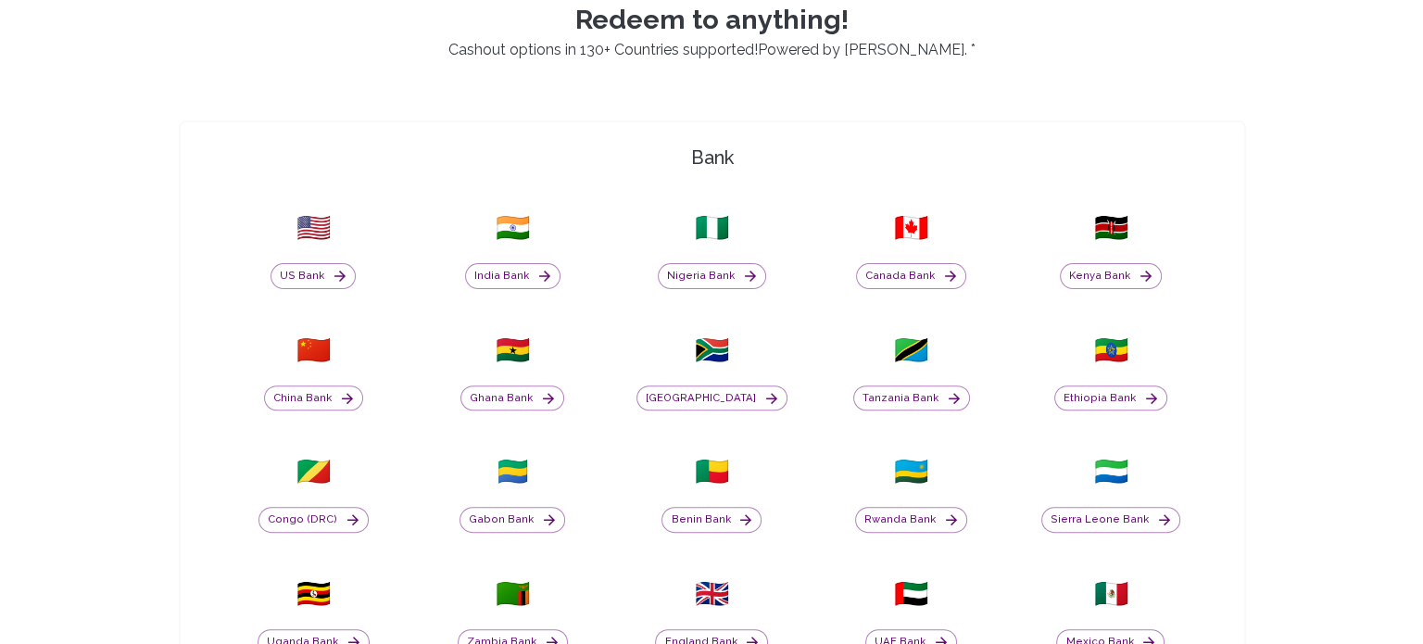
scroll to position [548, 0]
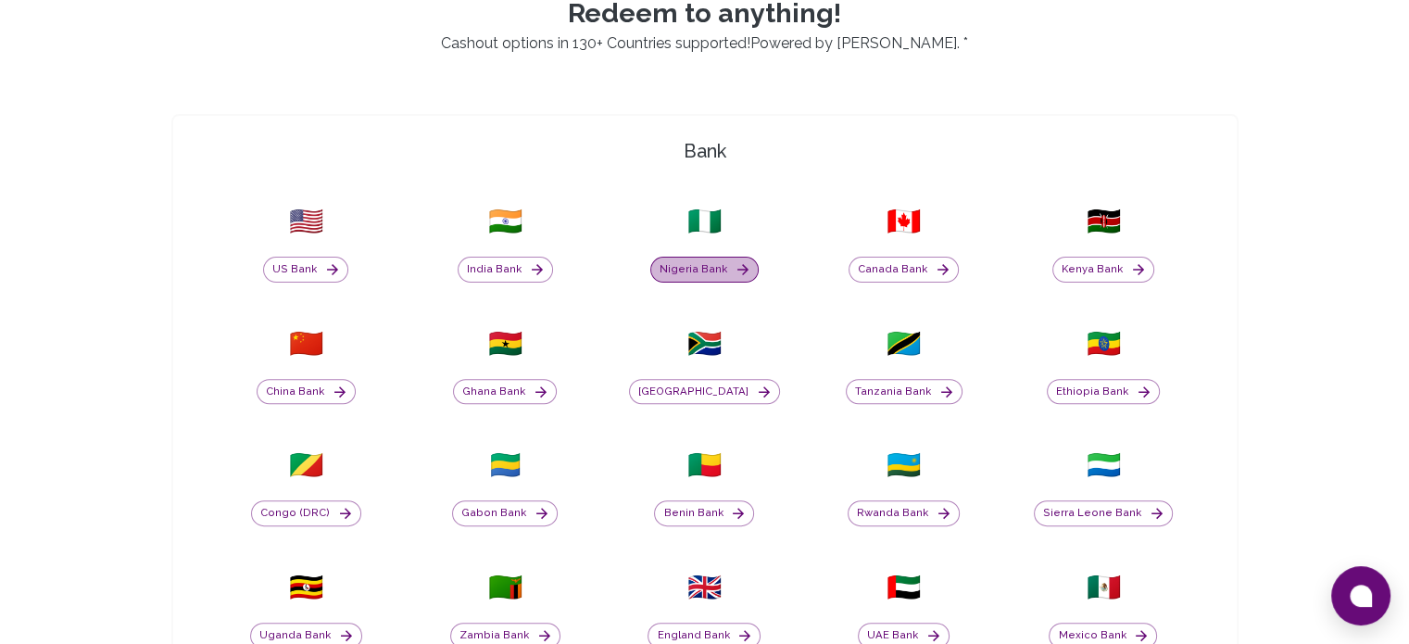
click at [738, 268] on icon "button" at bounding box center [743, 269] width 17 height 17
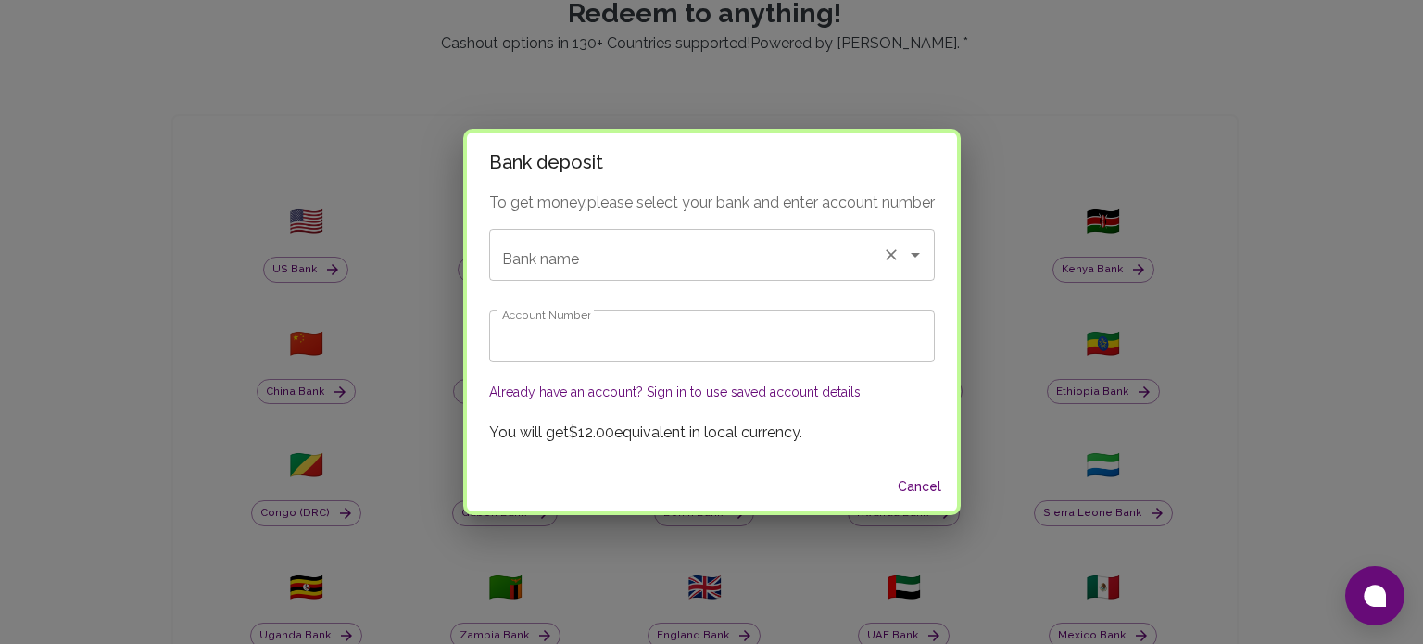
click at [777, 245] on input "Bank name" at bounding box center [686, 254] width 377 height 35
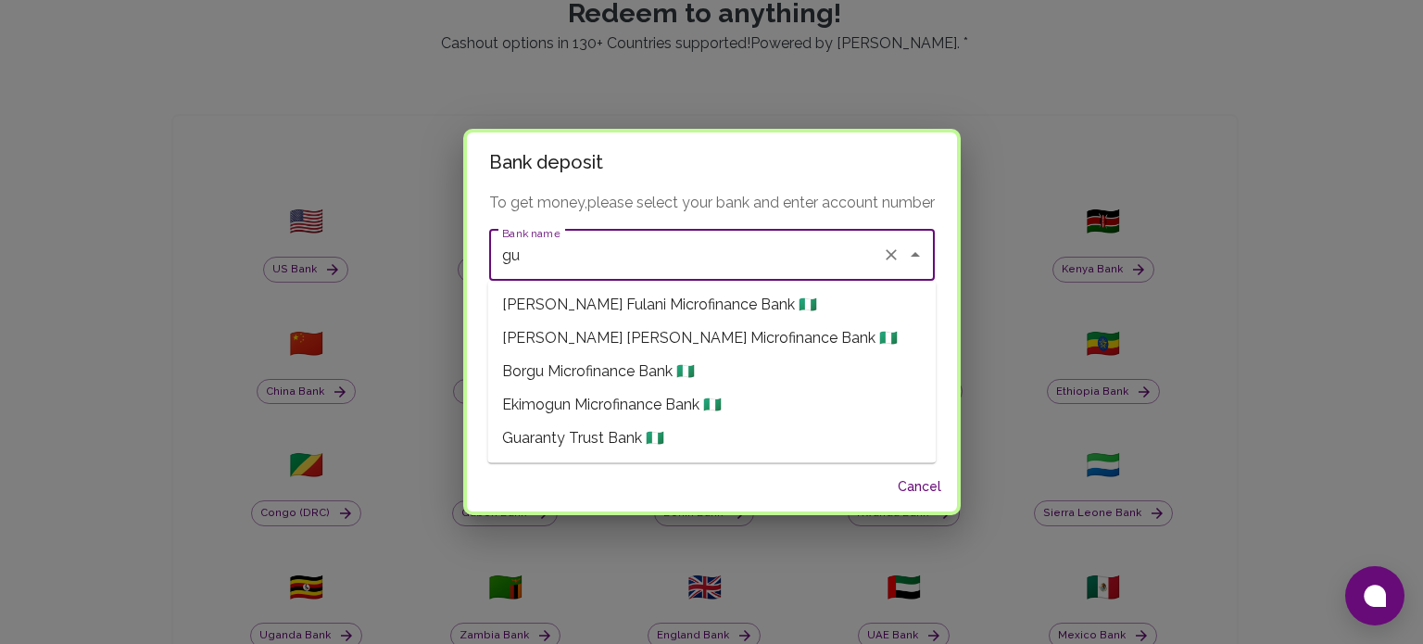
click at [676, 436] on li "Guaranty Trust Bank 🇳🇬" at bounding box center [711, 438] width 448 height 33
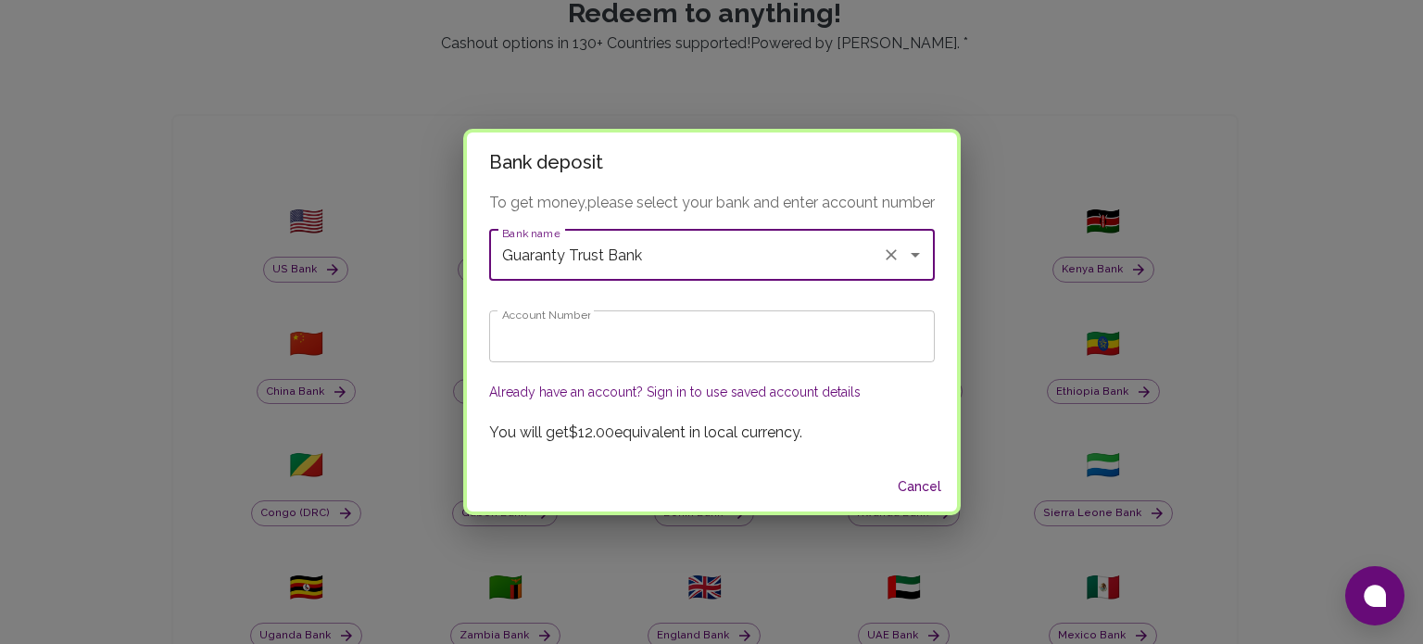
type input "Guaranty Trust Bank"
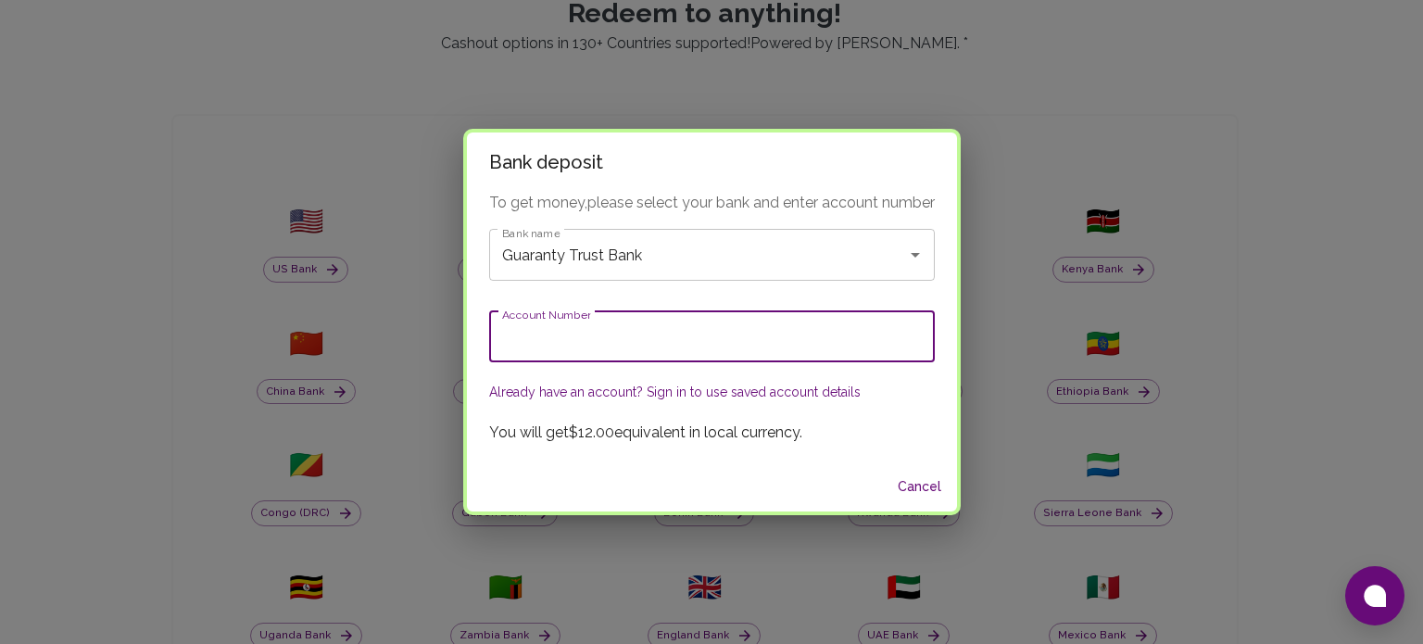
click at [633, 347] on input "Account Number" at bounding box center [712, 336] width 446 height 52
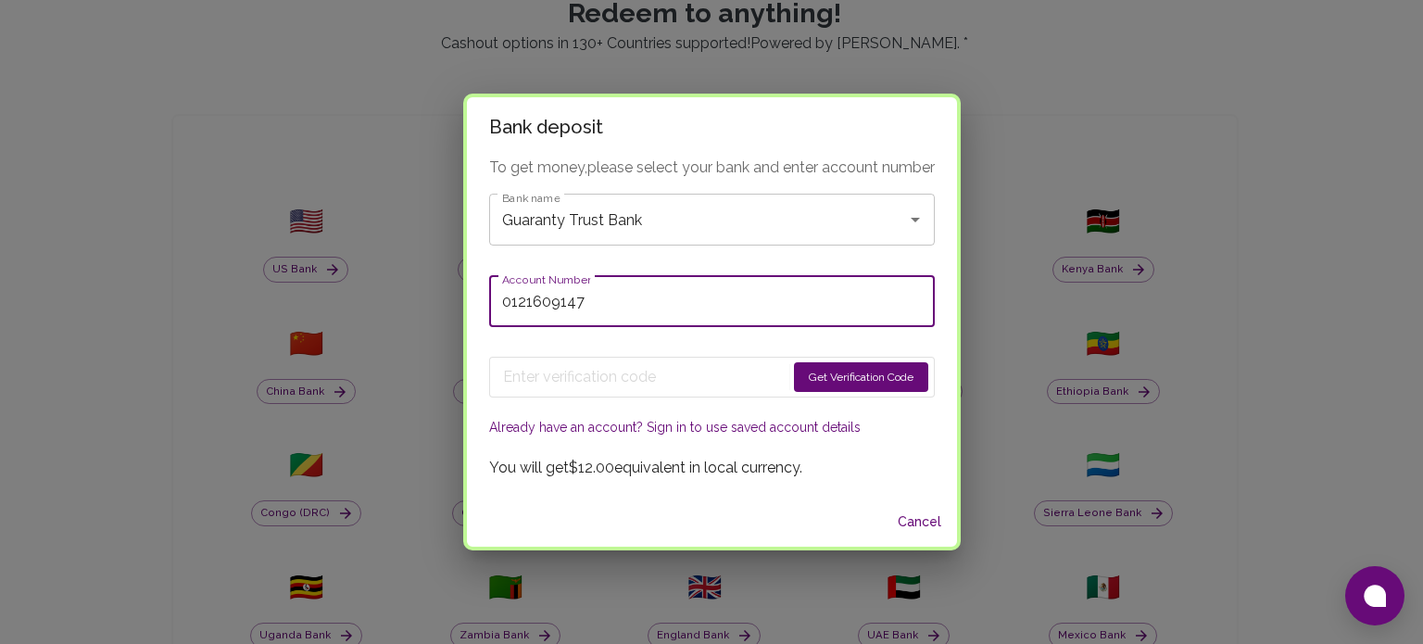
type input "0121609147"
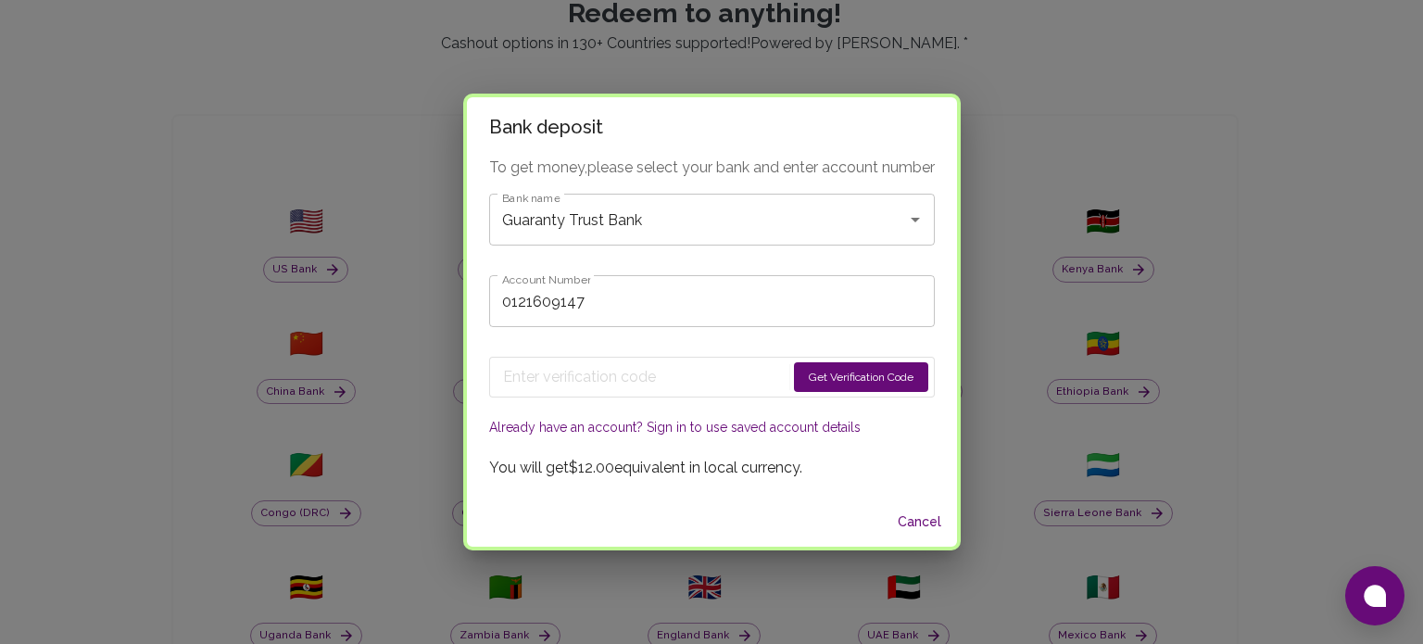
click at [864, 373] on button "Get Verification Code" at bounding box center [861, 377] width 134 height 30
click at [717, 425] on button "Already have an account? Sign in to use saved account details" at bounding box center [675, 427] width 372 height 19
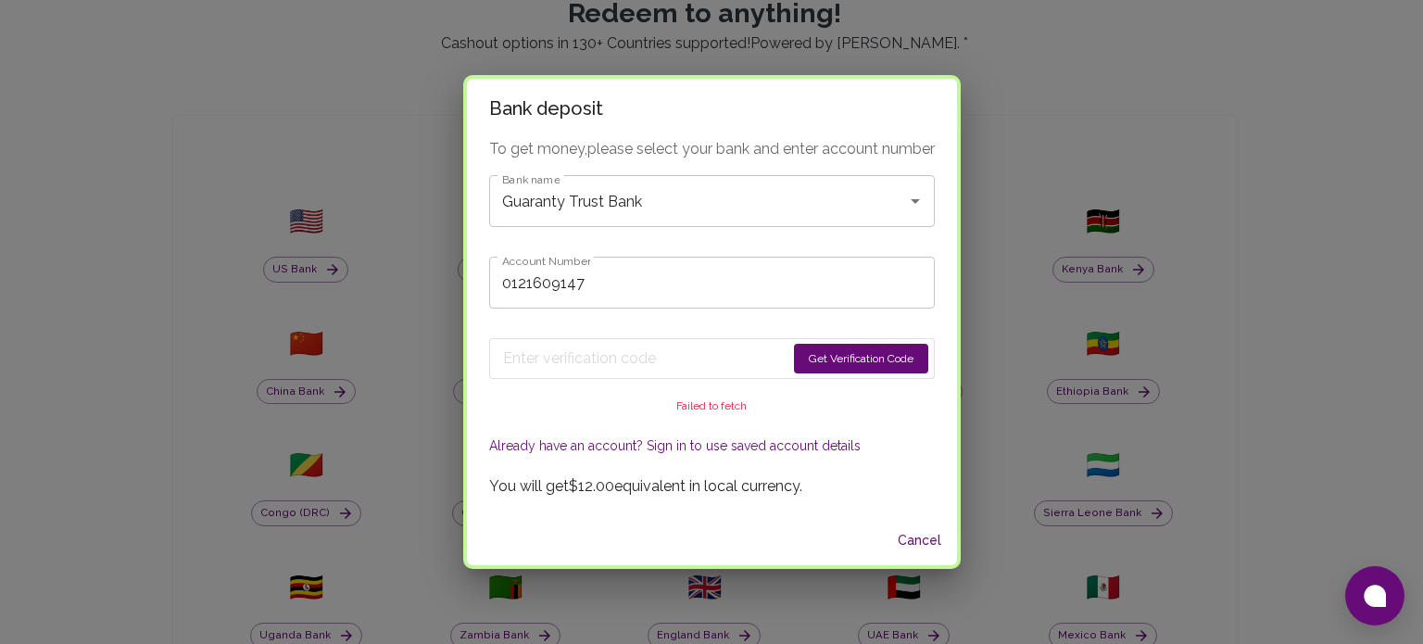
click at [685, 448] on button "Already have an account? Sign in to use saved account details" at bounding box center [675, 445] width 372 height 19
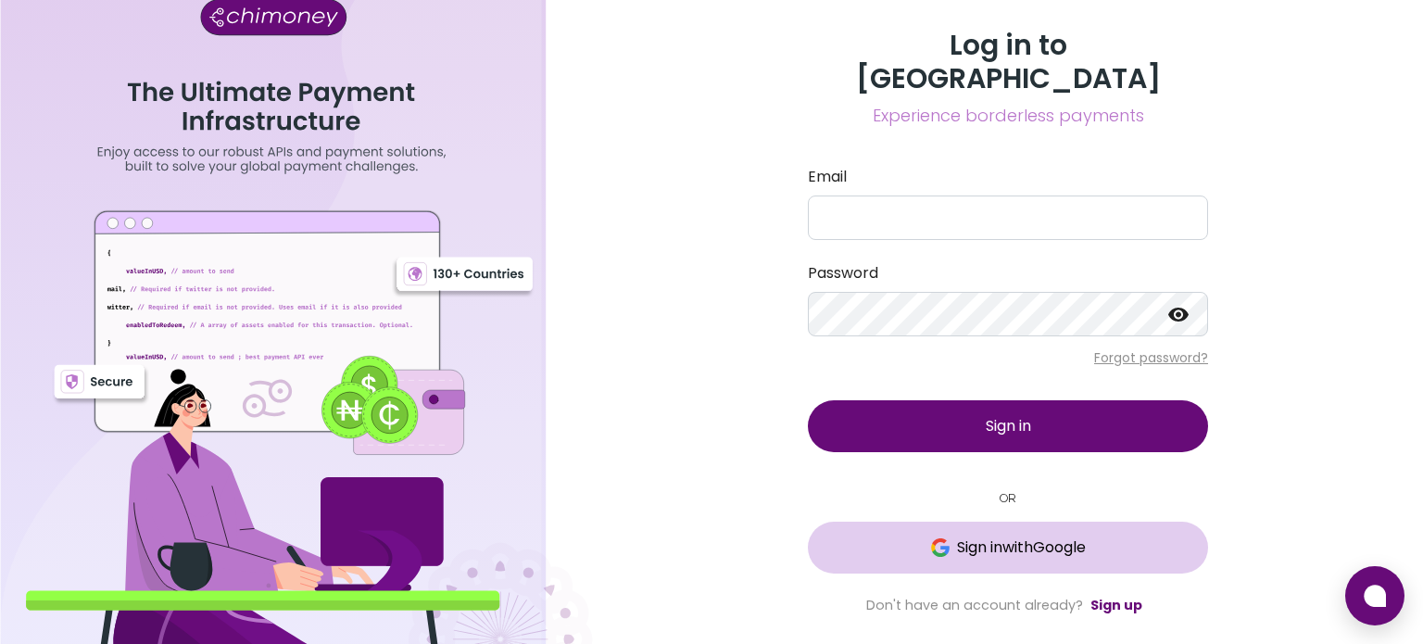
click at [1013, 536] on span "Sign in with Google" at bounding box center [1021, 547] width 129 height 22
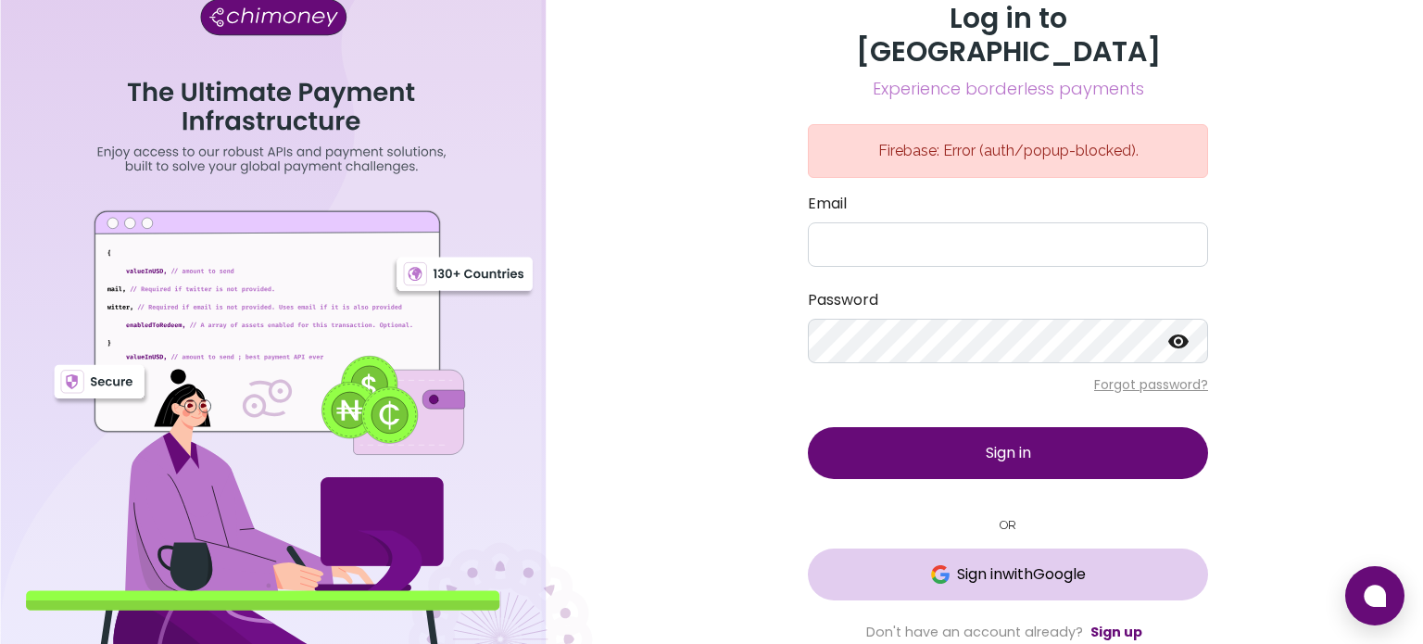
click at [1019, 563] on span "Sign in with Google" at bounding box center [1021, 574] width 129 height 22
click at [952, 549] on button "Loading..." at bounding box center [1008, 575] width 400 height 52
click at [971, 563] on span "Sign in with Google" at bounding box center [1021, 574] width 129 height 22
click at [608, 241] on div "Log in to Chimoney Experience borderless payments Firebase: Error (auth/network…" at bounding box center [1008, 322] width 830 height 644
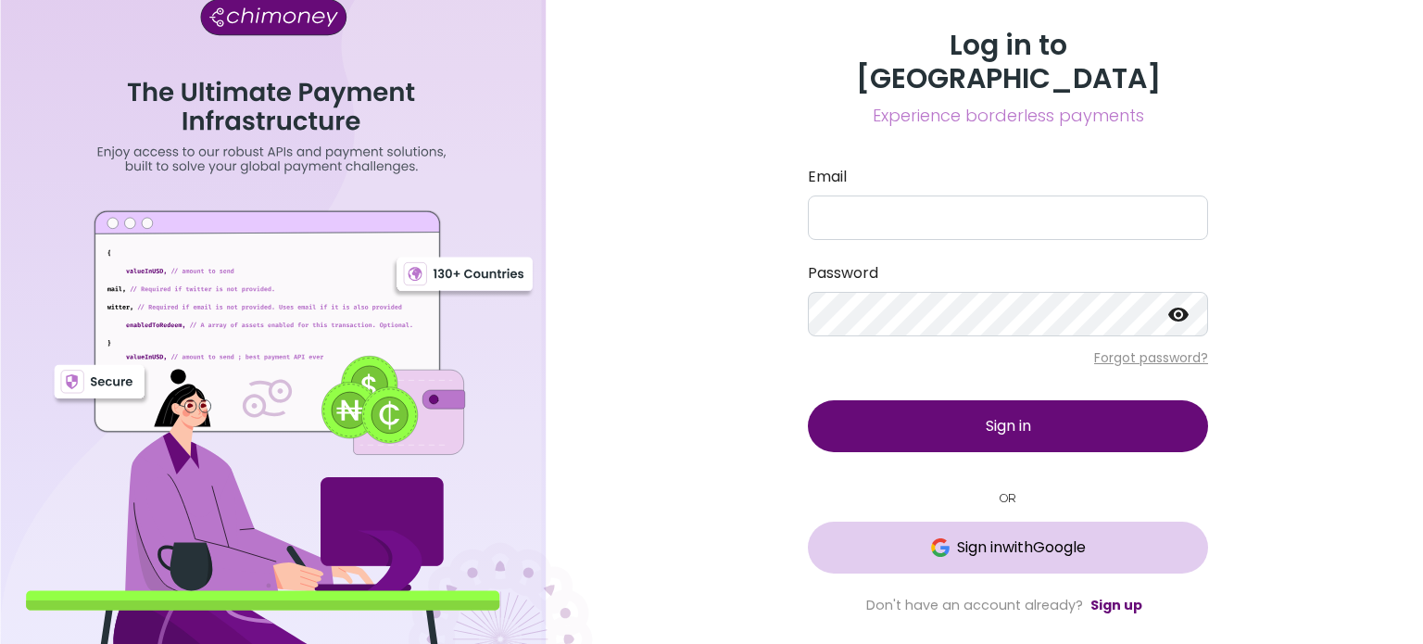
click at [1001, 536] on span "Sign in with Google" at bounding box center [1021, 547] width 129 height 22
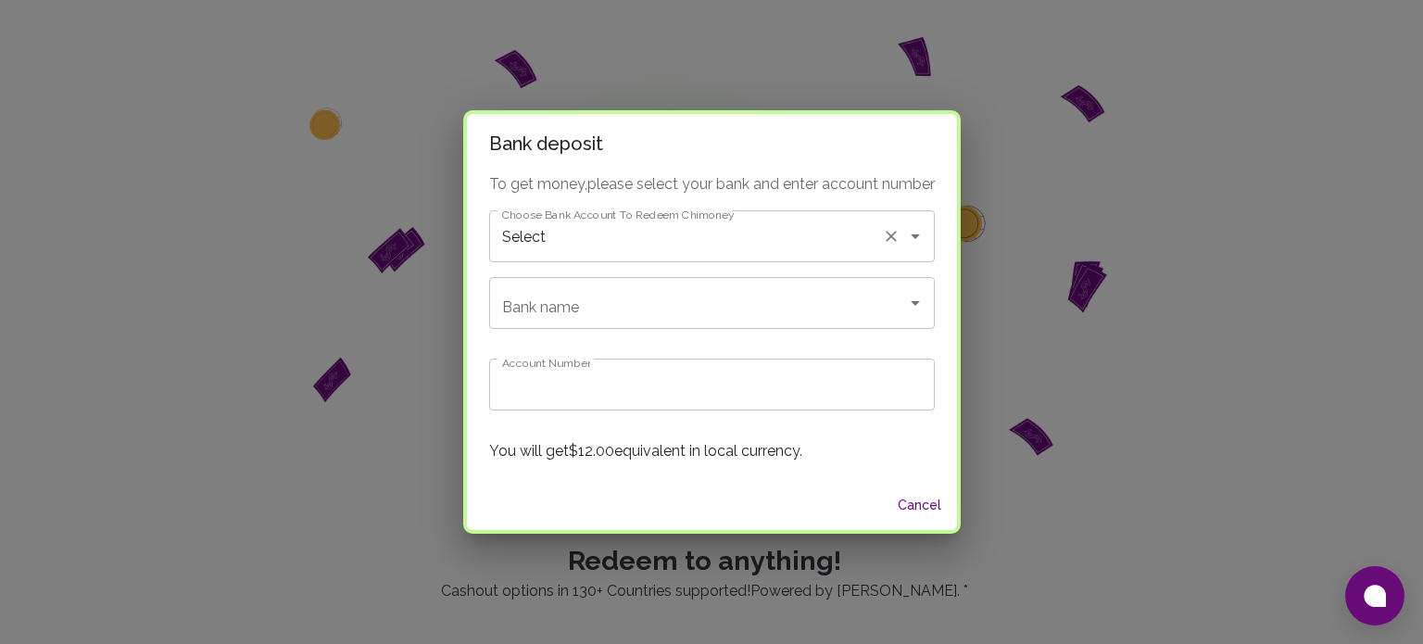
click at [897, 232] on icon "Clear" at bounding box center [891, 236] width 19 height 19
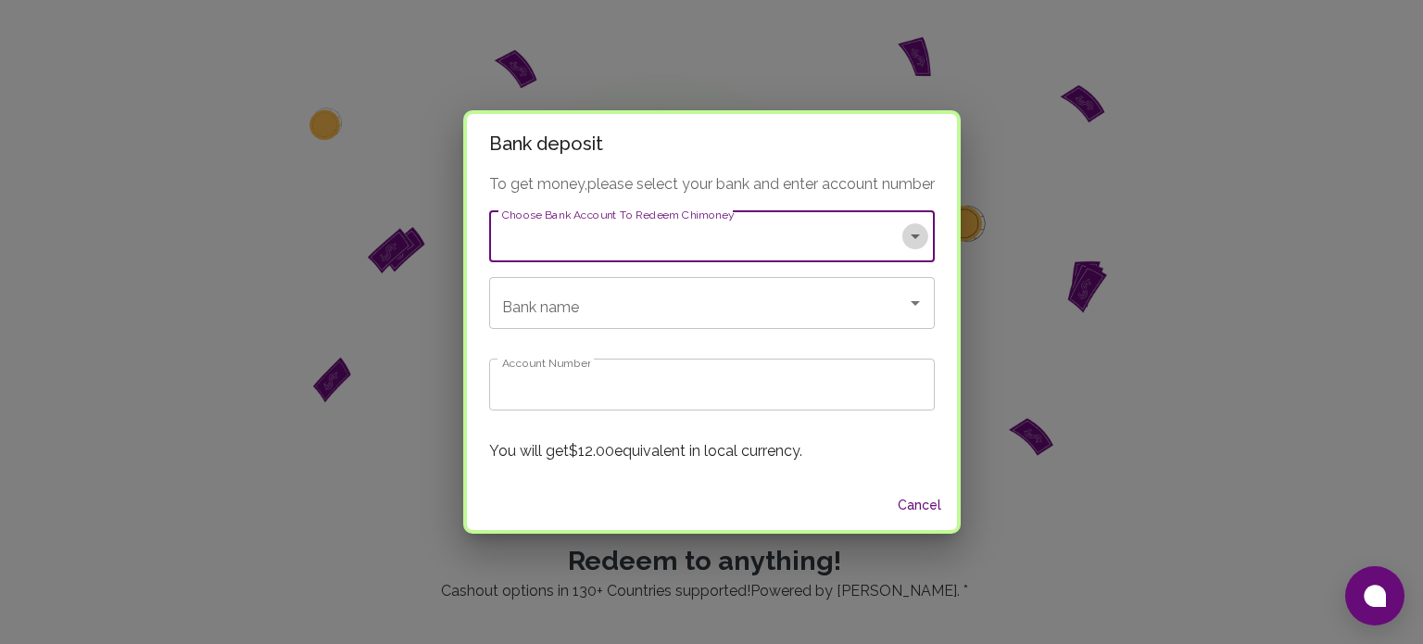
click at [919, 240] on icon "Open" at bounding box center [915, 236] width 22 height 22
click at [834, 291] on span "Guaranty Trust Bank - [PERSON_NAME] [PERSON_NAME]" at bounding box center [711, 286] width 448 height 33
type input "Guaranty Trust Bank - [PERSON_NAME] [PERSON_NAME]"
type input "Guaranty Trust Bank"
type input "0121609147"
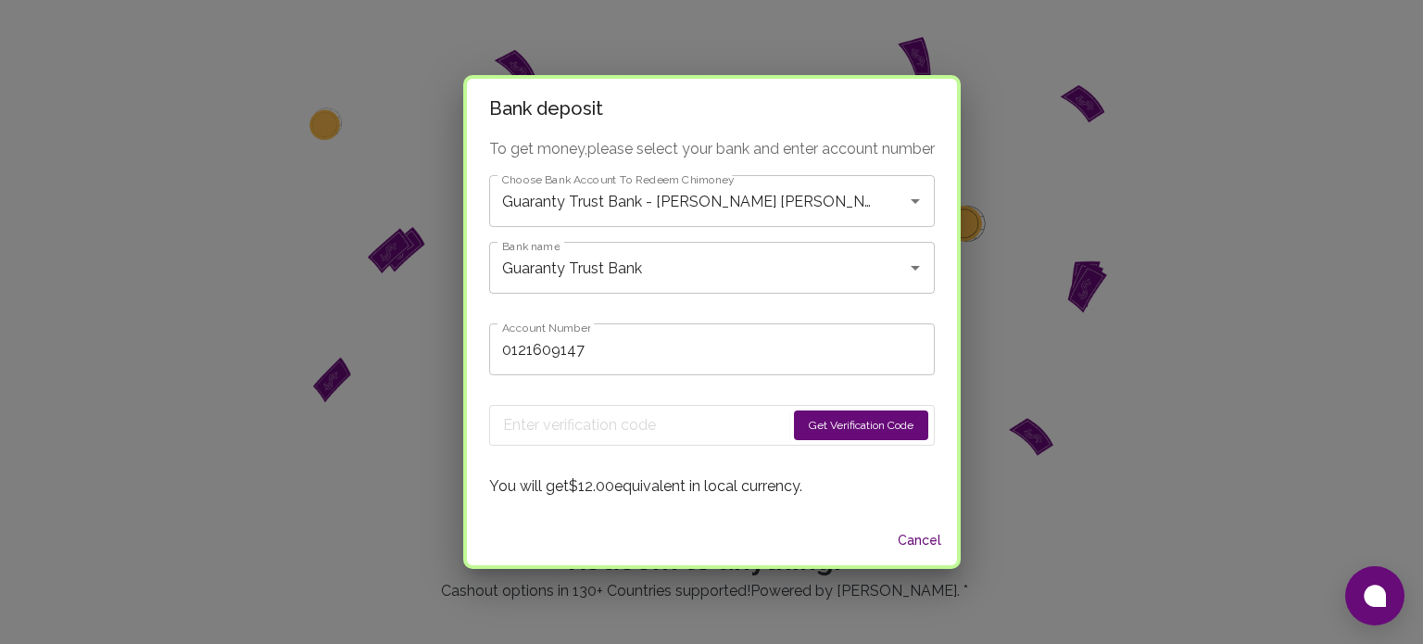
click at [864, 424] on button "Get Verification Code" at bounding box center [861, 425] width 134 height 30
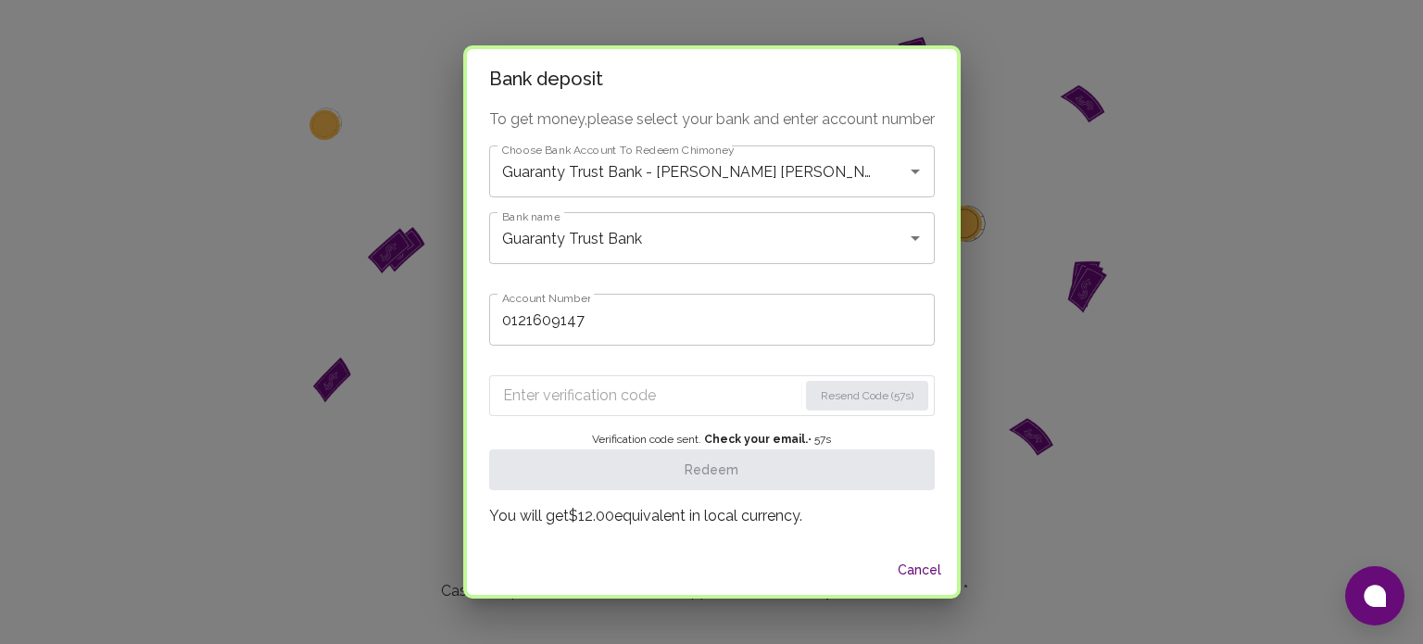
click at [638, 392] on input "Enter verification code" at bounding box center [650, 396] width 295 height 30
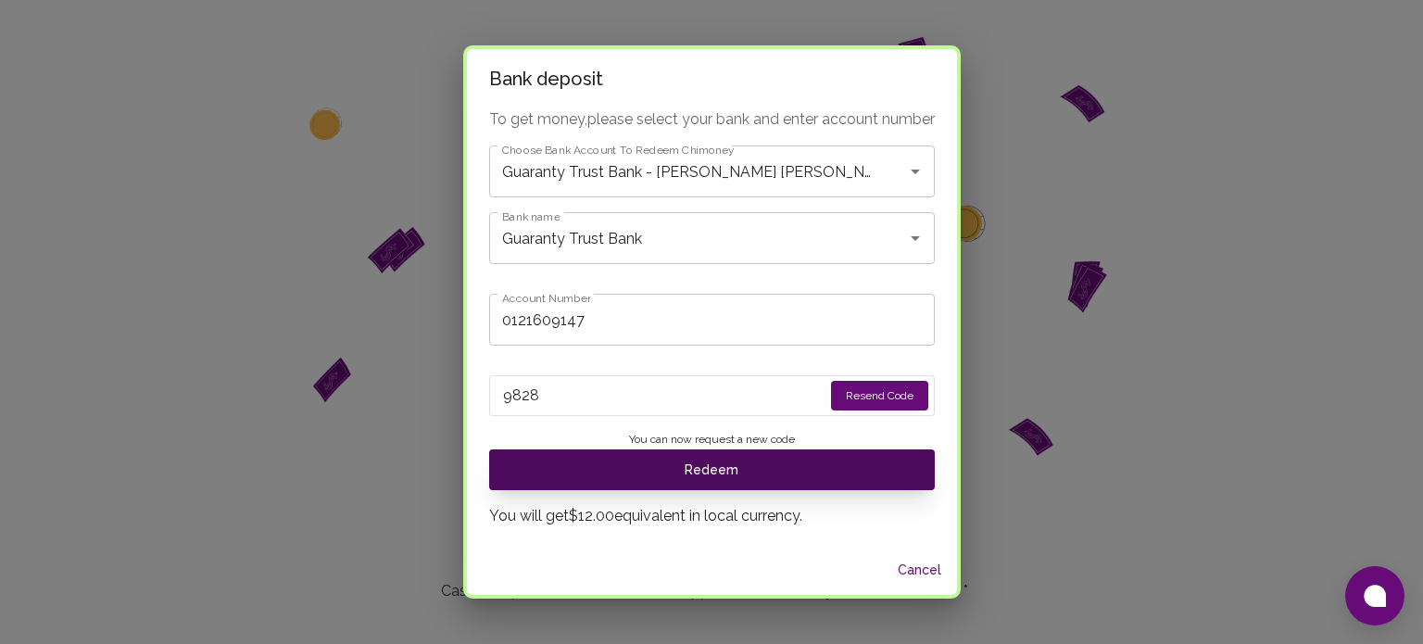
type input "9828"
click at [682, 465] on button "Redeem" at bounding box center [712, 469] width 446 height 41
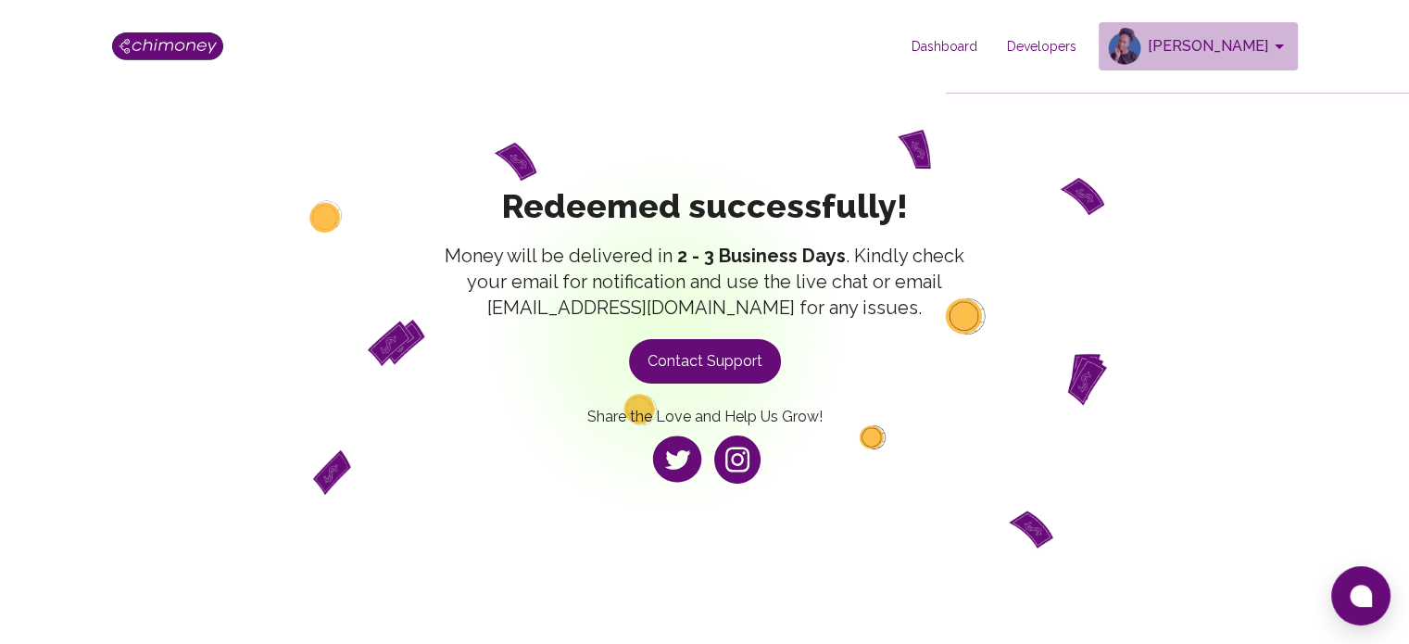
click at [1275, 38] on icon "account of current user" at bounding box center [1279, 46] width 22 height 22
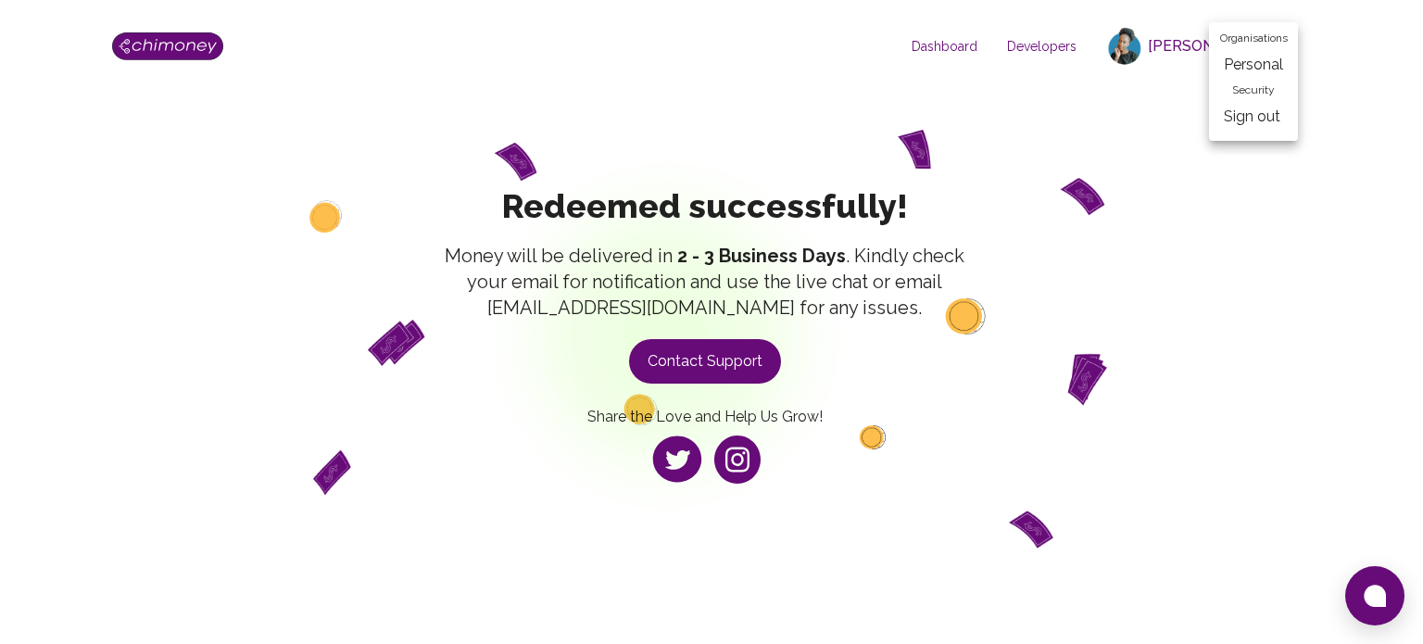
click at [1046, 86] on div at bounding box center [711, 322] width 1423 height 644
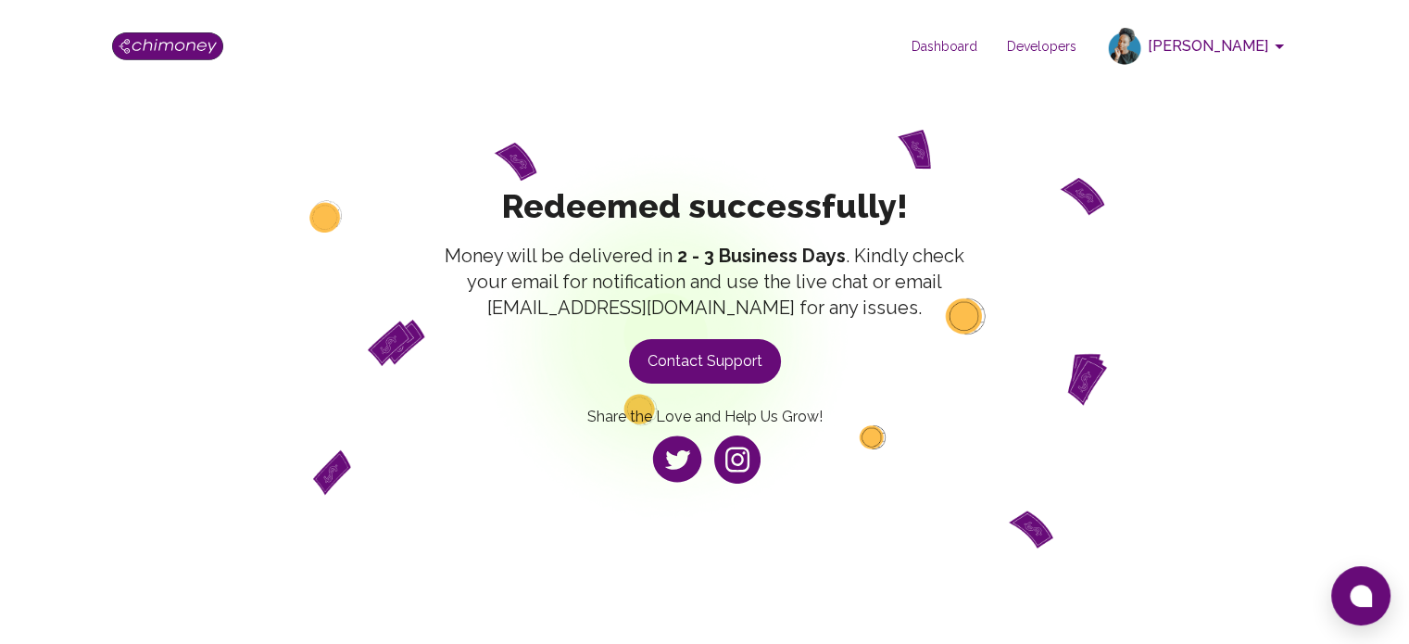
click at [964, 42] on span "Dashboard" at bounding box center [944, 46] width 95 height 19
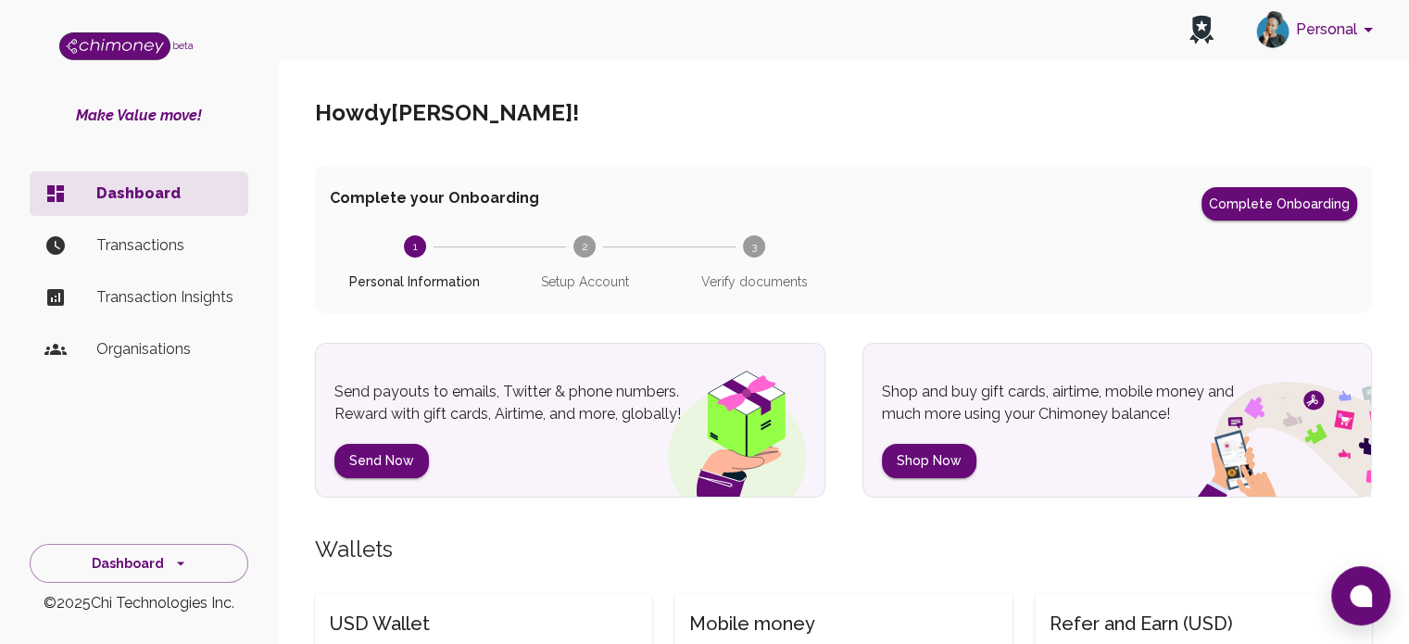
click at [153, 244] on p "Transactions" at bounding box center [164, 245] width 137 height 22
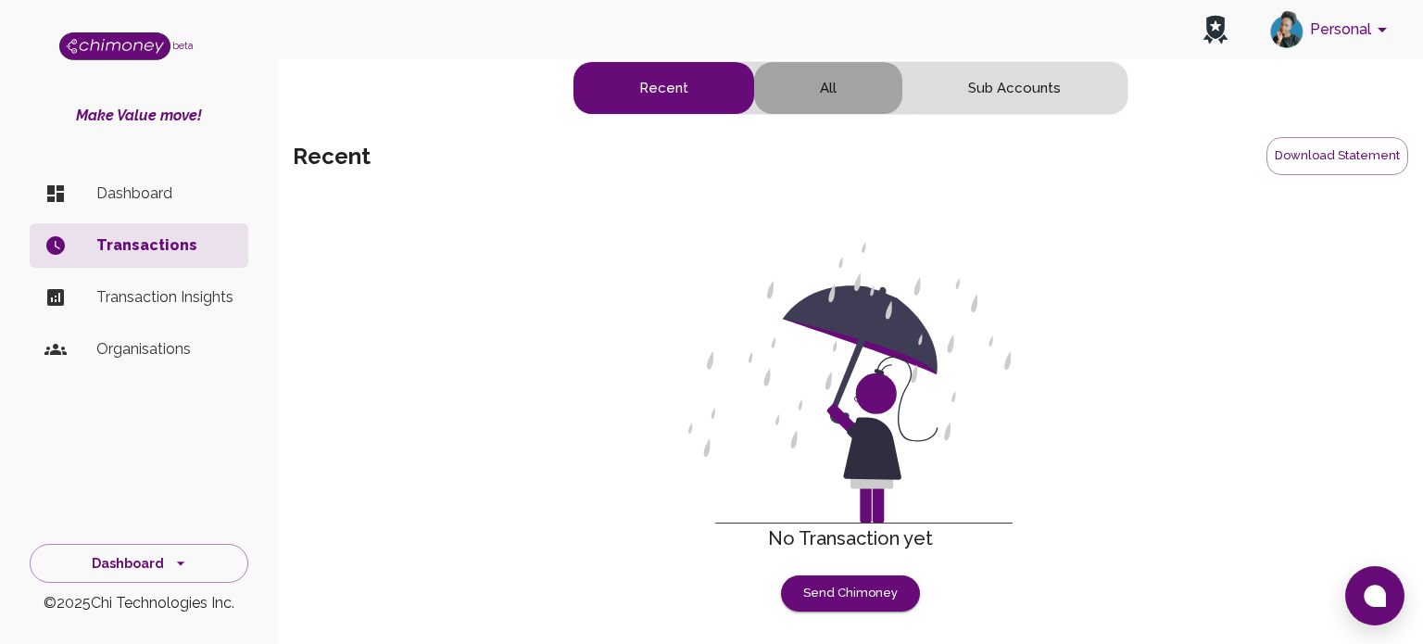
click at [818, 79] on button "All" at bounding box center [828, 88] width 148 height 52
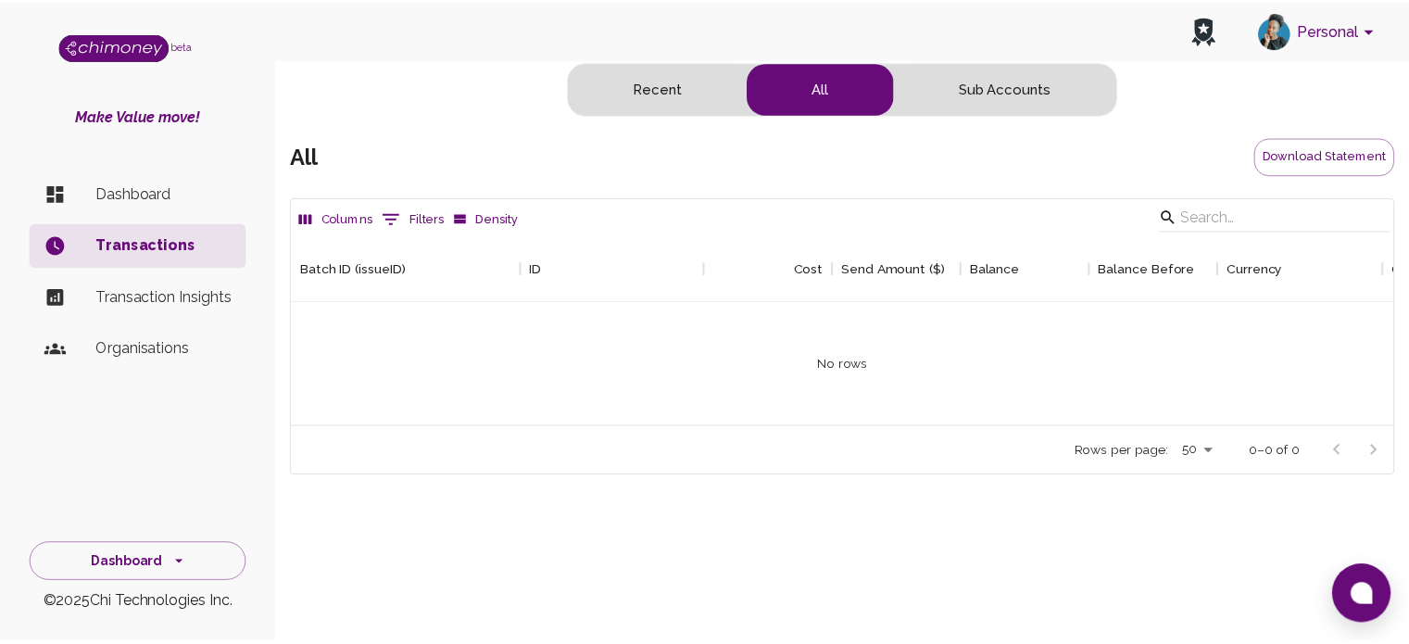
scroll to position [190, 1100]
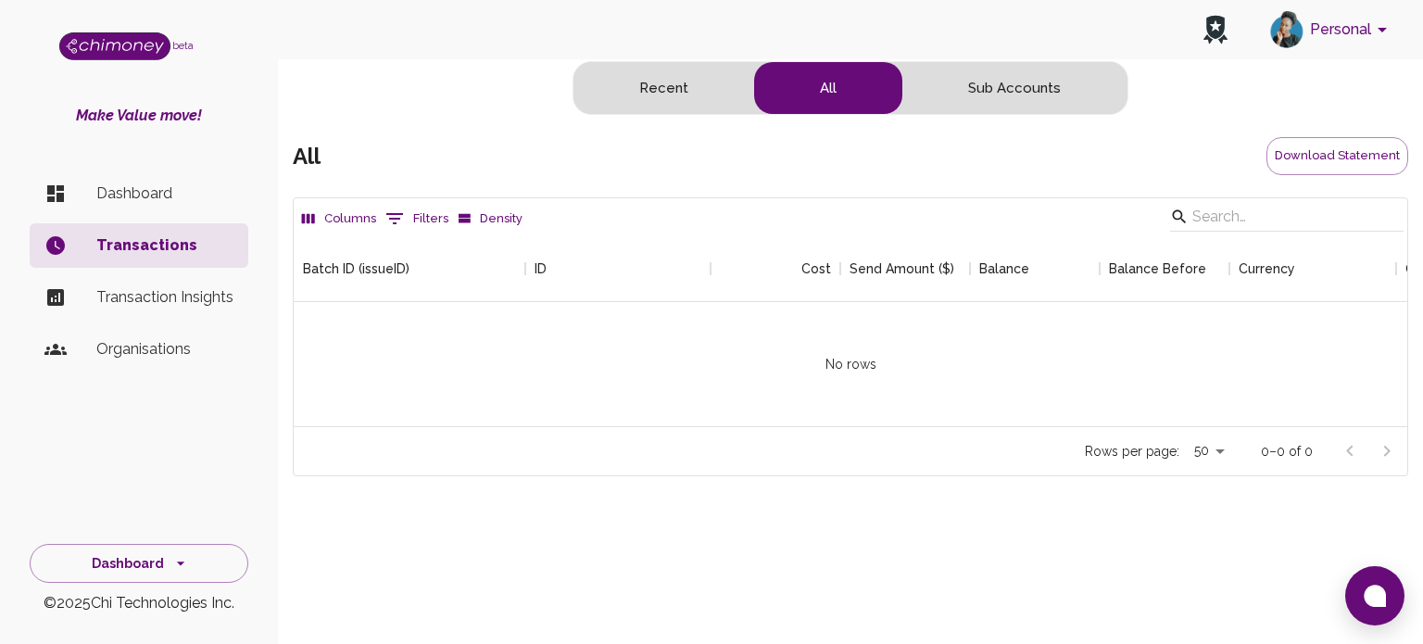
click at [170, 302] on p "Transaction Insights" at bounding box center [164, 297] width 137 height 22
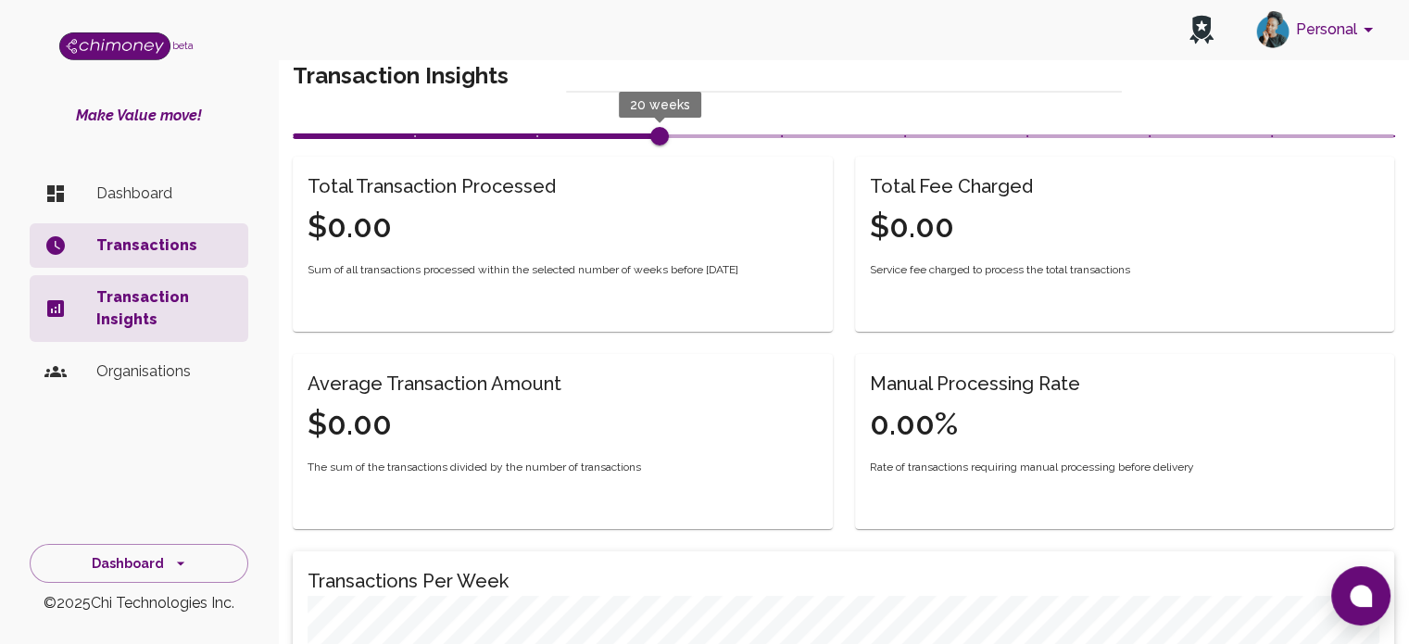
click at [178, 369] on p "Organisations" at bounding box center [164, 371] width 137 height 22
